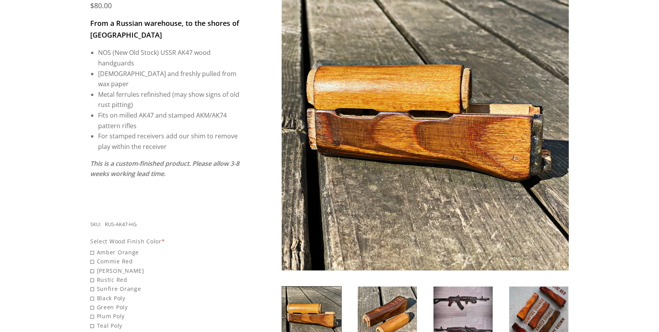
scroll to position [139, 0]
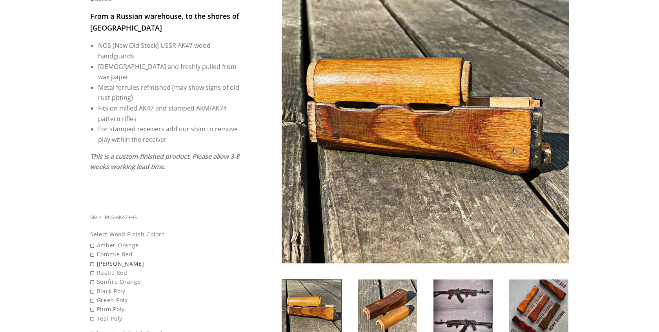
click at [93, 259] on span "[PERSON_NAME]" at bounding box center [165, 263] width 150 height 9
click at [93, 259] on input "[PERSON_NAME]" at bounding box center [145, 259] width 110 height 0
radio input "true"
click at [93, 276] on span "Commie Red" at bounding box center [165, 280] width 150 height 9
click at [93, 276] on input "Commie Red" at bounding box center [145, 276] width 110 height 0
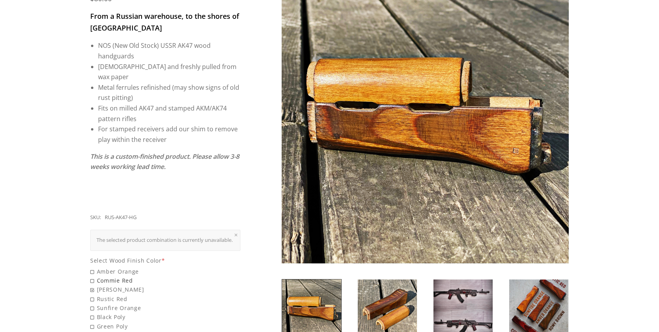
radio input "true"
click at [92, 271] on span "Amber Orange" at bounding box center [165, 271] width 150 height 9
click at [92, 268] on input "Amber Orange" at bounding box center [145, 267] width 110 height 0
radio input "true"
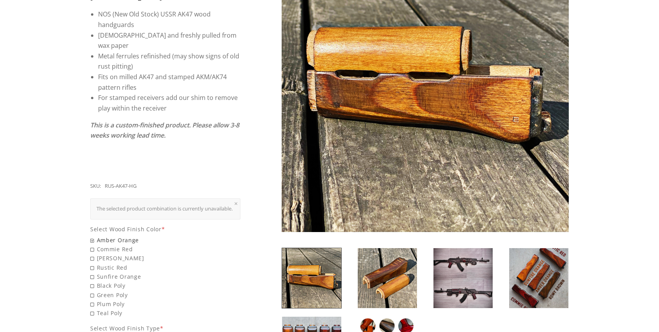
scroll to position [172, 0]
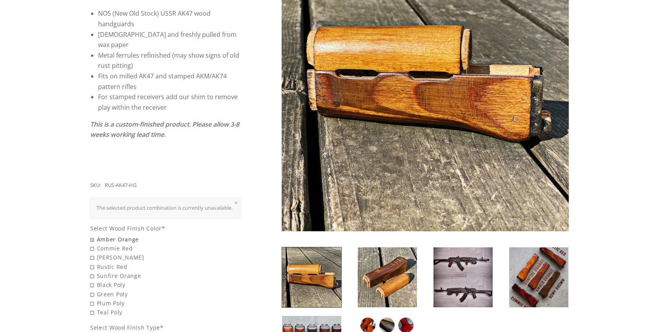
click at [92, 272] on span "Sunfire Orange" at bounding box center [165, 276] width 150 height 9
click at [92, 272] on input "Sunfire Orange" at bounding box center [145, 272] width 110 height 0
radio input "true"
click at [92, 267] on span "Rustic Red" at bounding box center [165, 267] width 150 height 9
click at [92, 263] on input "Rustic Red" at bounding box center [145, 263] width 110 height 0
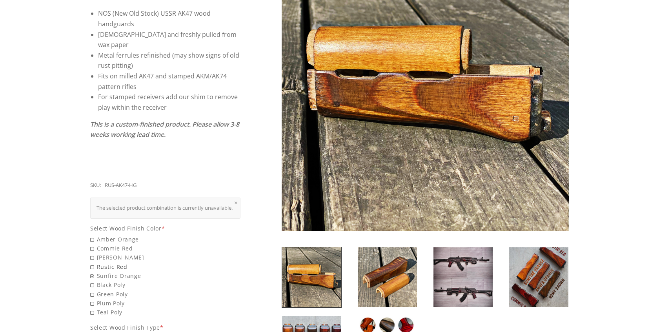
radio input "true"
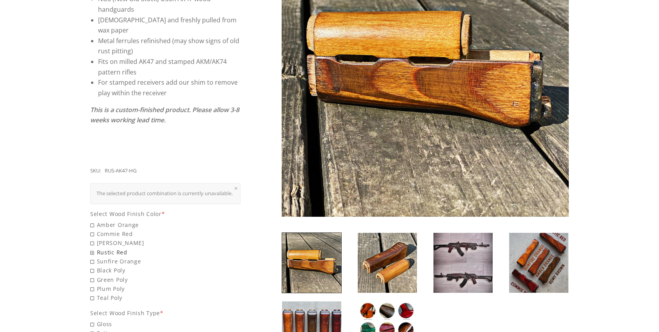
click at [92, 267] on span "Black Poly" at bounding box center [165, 270] width 150 height 9
click at [92, 266] on input "Black Poly" at bounding box center [145, 266] width 110 height 0
radio input "true"
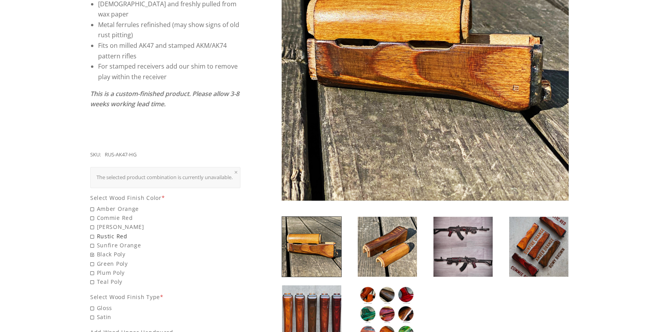
scroll to position [203, 0]
click at [92, 268] on span "Plum Poly" at bounding box center [165, 272] width 150 height 9
click at [92, 268] on input "Plum Poly" at bounding box center [145, 268] width 110 height 0
radio input "true"
click at [93, 264] on span "Green Poly" at bounding box center [165, 263] width 150 height 9
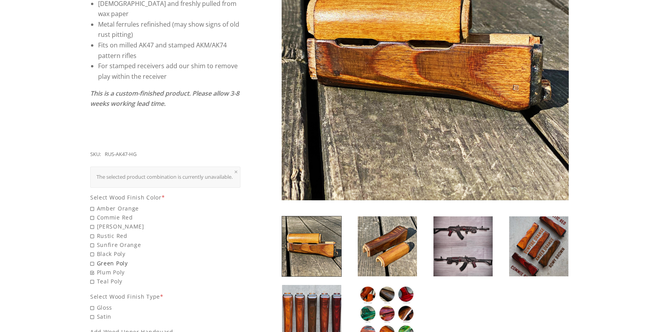
click at [93, 259] on input "Green Poly" at bounding box center [145, 259] width 110 height 0
radio input "true"
click at [93, 282] on span "Teal Poly" at bounding box center [165, 281] width 150 height 9
click at [93, 277] on input "Teal Poly" at bounding box center [145, 277] width 110 height 0
radio input "true"
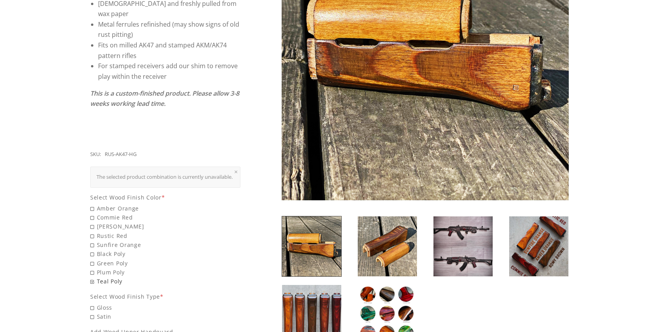
scroll to position [213, 0]
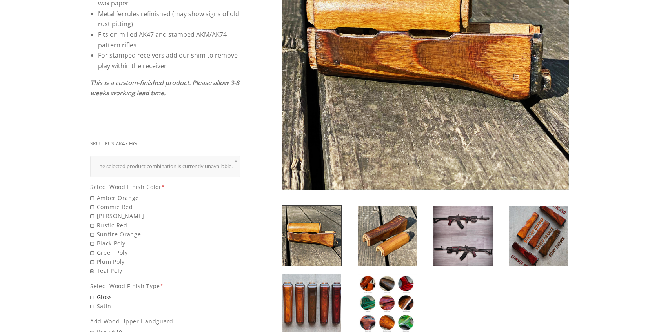
click at [91, 296] on span "Gloss" at bounding box center [165, 297] width 150 height 9
click at [91, 293] on input "Gloss" at bounding box center [145, 293] width 110 height 0
radio input "true"
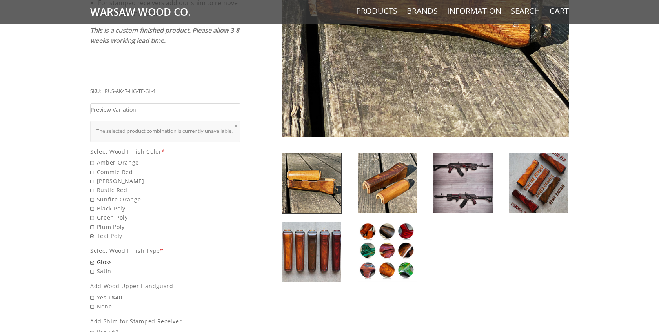
scroll to position [244, 0]
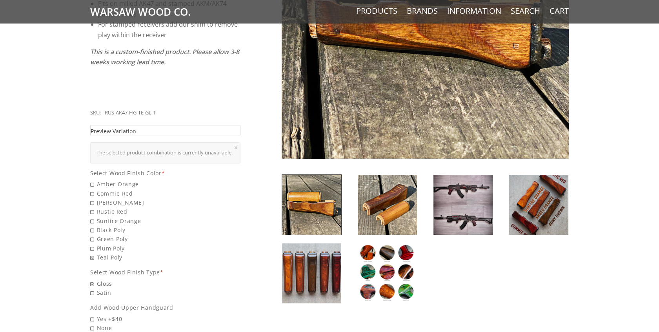
click at [182, 125] on link "Preview Variation" at bounding box center [165, 130] width 150 height 11
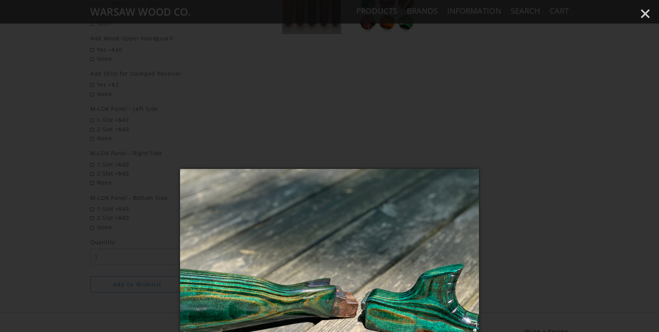
scroll to position [578, 0]
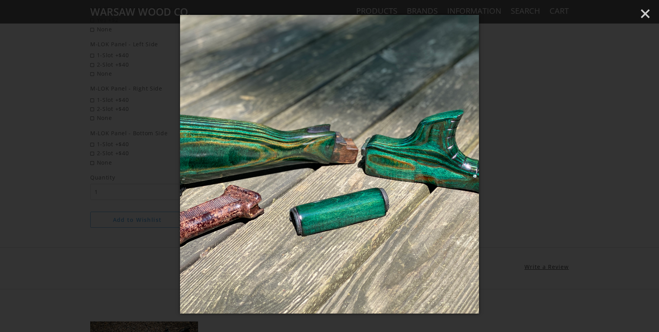
click at [166, 117] on div at bounding box center [329, 166] width 659 height 332
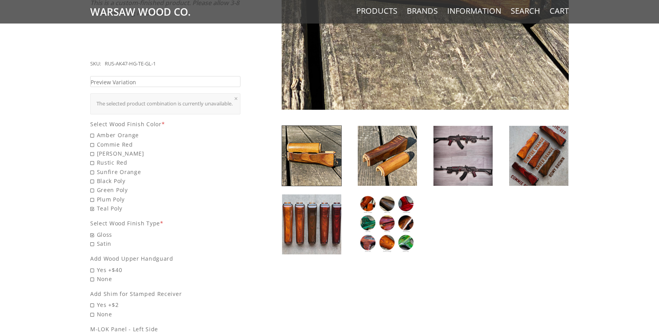
scroll to position [0, 0]
